Goal: Task Accomplishment & Management: Use online tool/utility

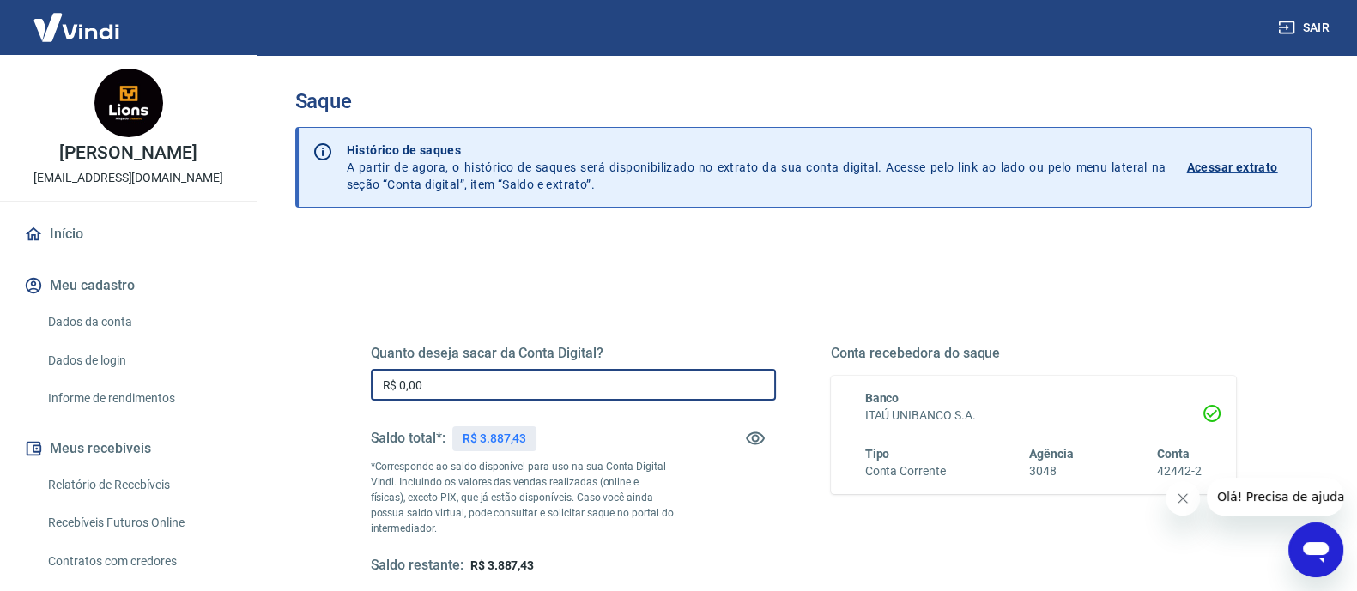
drag, startPoint x: 475, startPoint y: 386, endPoint x: 310, endPoint y: 408, distance: 166.2
click at [310, 408] on div "Quanto deseja sacar da Conta Digital? R$ 0,00 ​ Saldo total*: R$ 3.887,43 *Corr…" at bounding box center [803, 542] width 1016 height 614
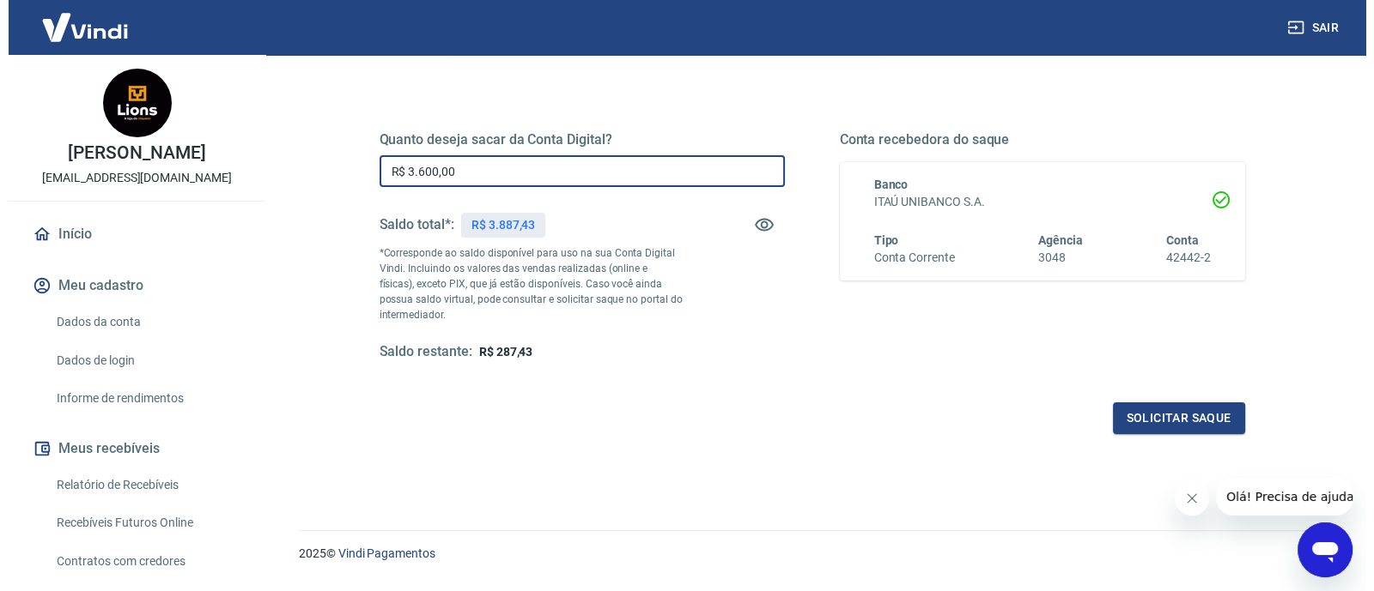
scroll to position [256, 0]
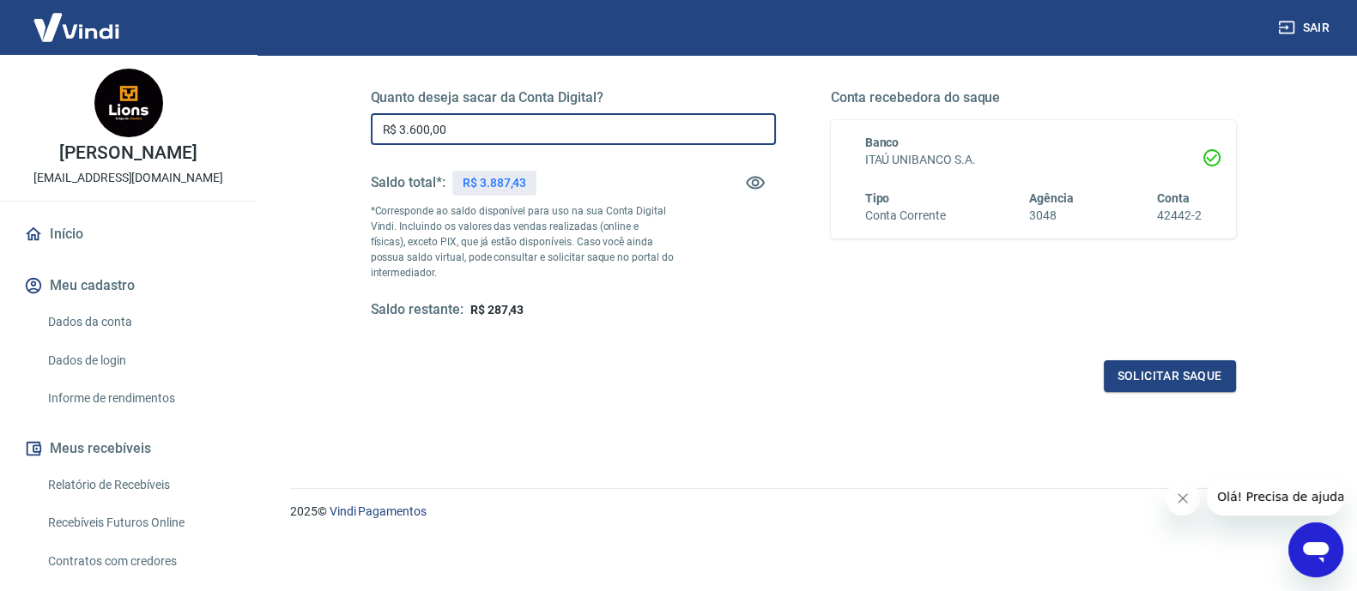
type input "R$ 3.600,00"
click at [1162, 385] on button "Solicitar saque" at bounding box center [1170, 377] width 132 height 32
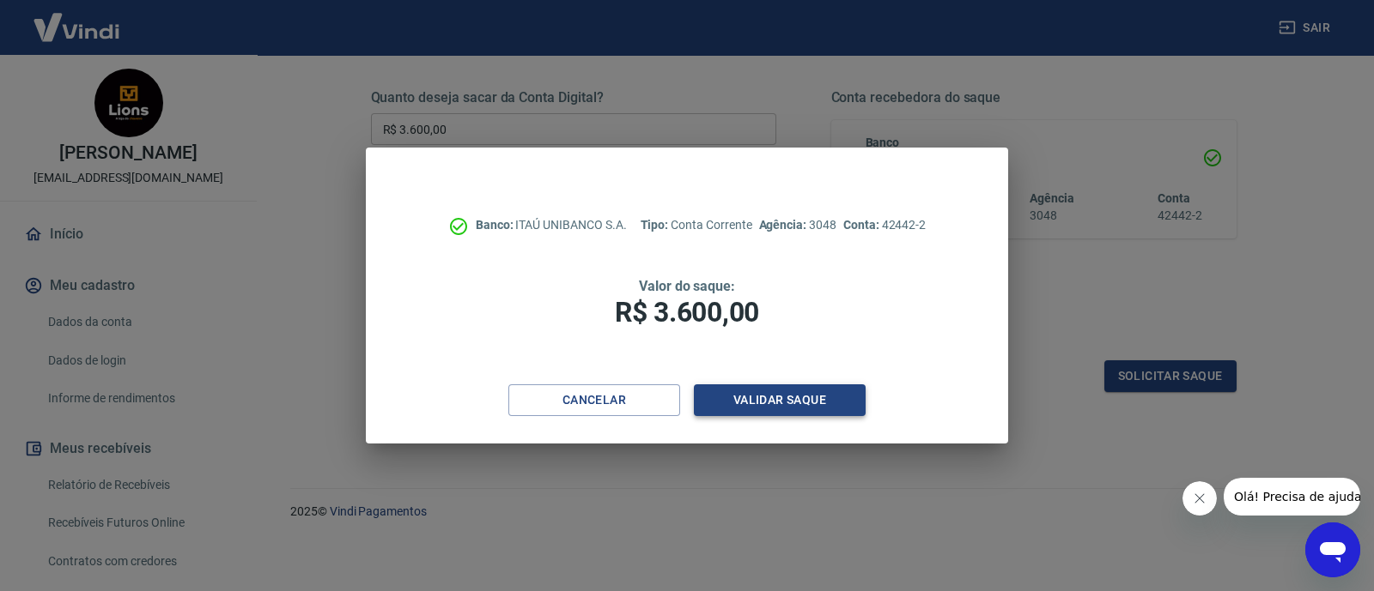
click at [834, 399] on button "Validar saque" at bounding box center [780, 401] width 172 height 32
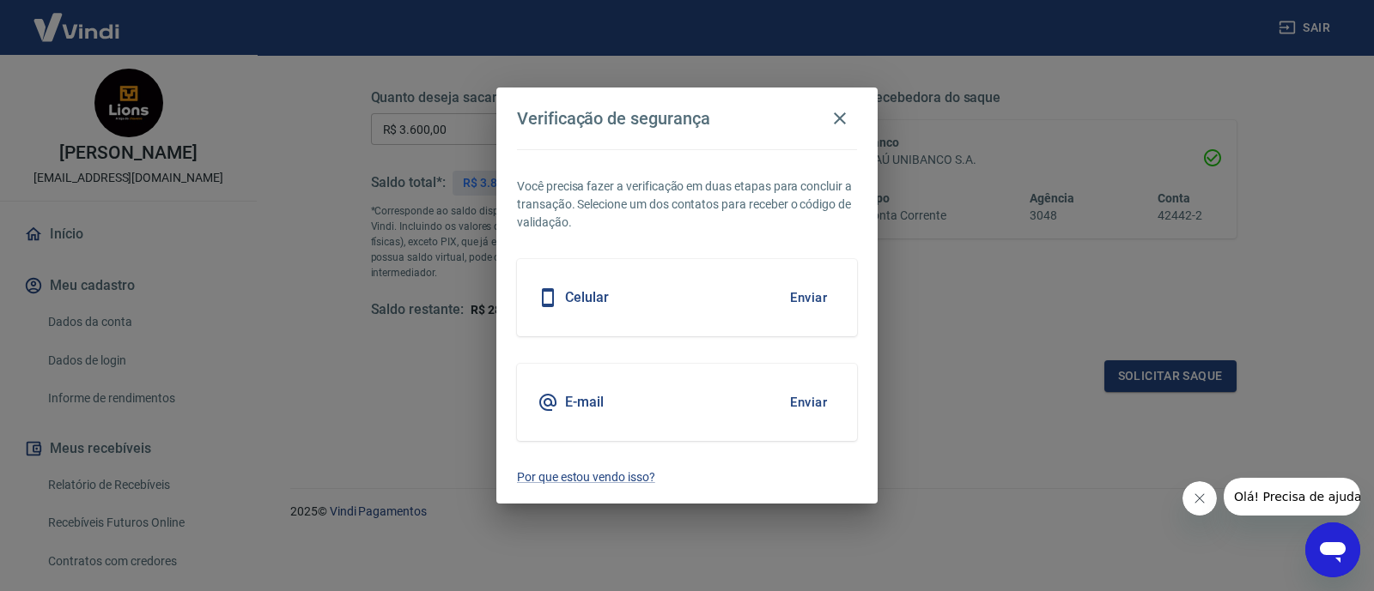
click at [796, 298] on button "Enviar" at bounding box center [808, 298] width 56 height 36
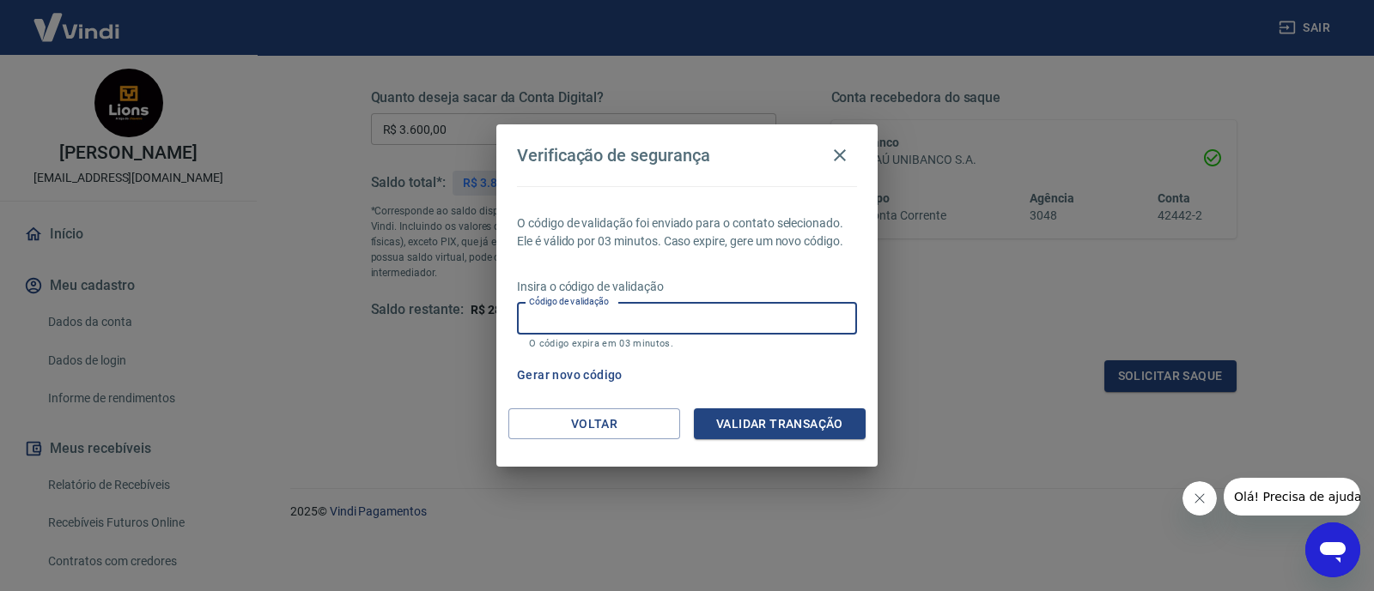
click at [790, 318] on input "Código de validação" at bounding box center [687, 319] width 340 height 32
click at [786, 318] on input "Código de validação" at bounding box center [687, 319] width 340 height 32
